Goal: Task Accomplishment & Management: Use online tool/utility

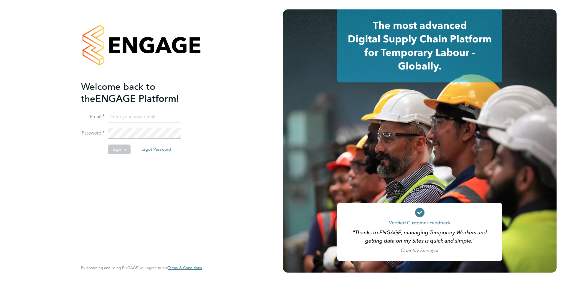
type input "dean@tribuildsolutions.com"
click at [123, 151] on button "Sign In" at bounding box center [119, 149] width 22 height 9
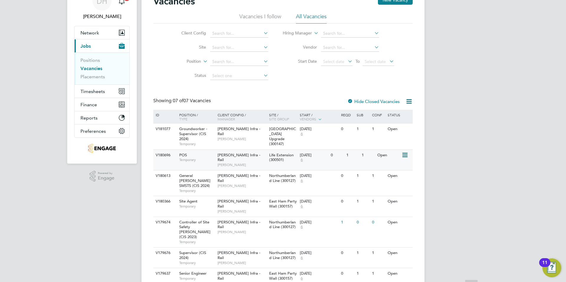
scroll to position [35, 0]
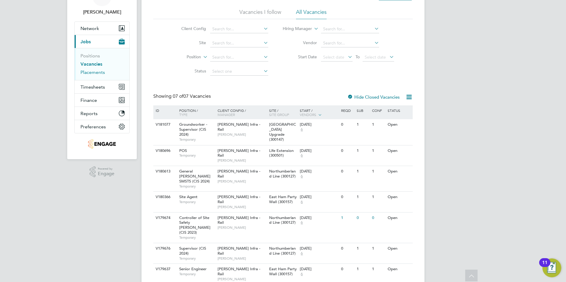
click at [92, 71] on link "Placements" at bounding box center [92, 73] width 24 height 6
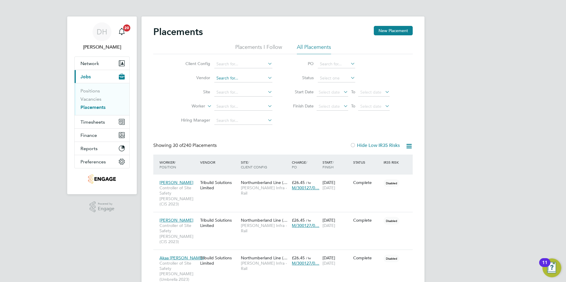
click at [239, 80] on input at bounding box center [243, 78] width 58 height 8
click at [227, 95] on input at bounding box center [243, 92] width 58 height 8
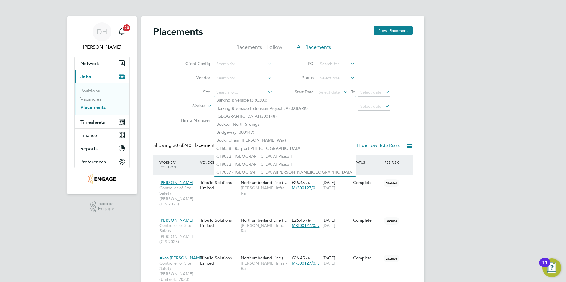
click at [164, 100] on div "Client Config Vendor Site Worker Hiring Manager PO Status Start Date Select dat…" at bounding box center [282, 91] width 259 height 74
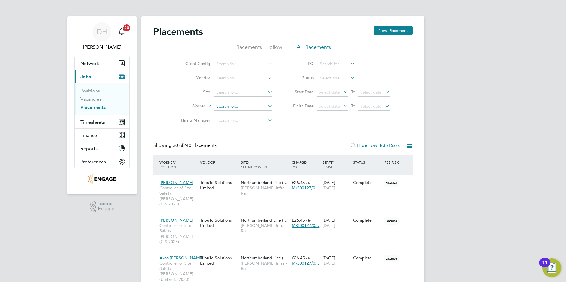
click at [246, 110] on input at bounding box center [243, 107] width 58 height 8
click at [242, 115] on li "[PERSON_NAME]" at bounding box center [243, 115] width 59 height 8
type input "[PERSON_NAME] Odoputa"
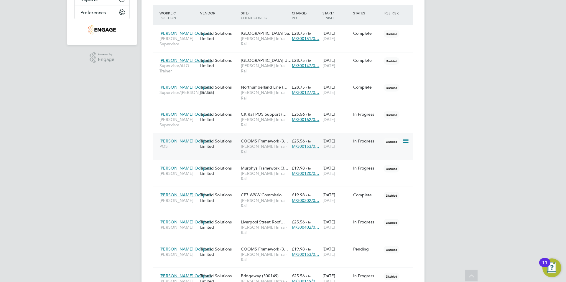
click at [259, 144] on span "[PERSON_NAME] Infra - Rail" at bounding box center [265, 149] width 48 height 11
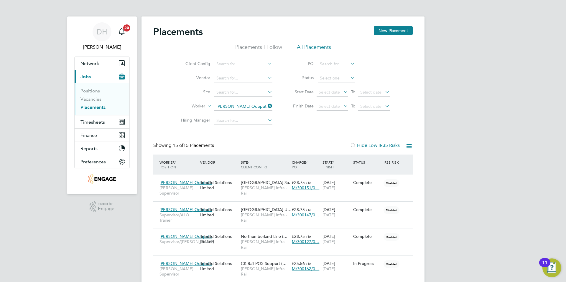
click at [266, 106] on icon at bounding box center [266, 106] width 0 height 8
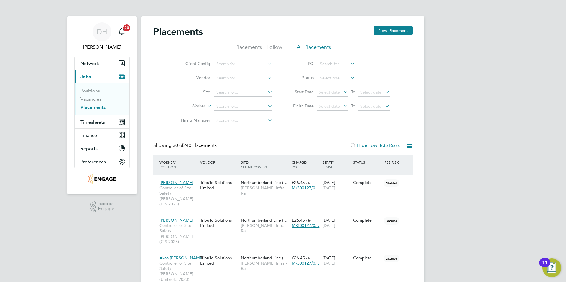
scroll to position [17, 51]
